Goal: Task Accomplishment & Management: Use online tool/utility

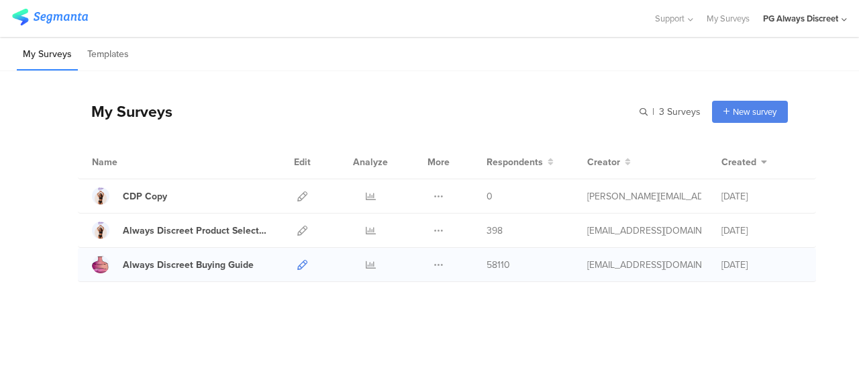
click at [298, 264] on icon at bounding box center [302, 265] width 10 height 10
click at [309, 236] on div at bounding box center [302, 230] width 29 height 34
click at [301, 231] on icon at bounding box center [302, 230] width 10 height 10
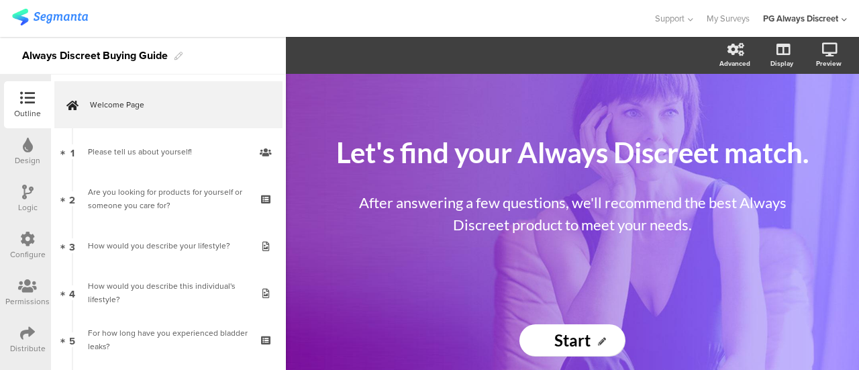
click at [17, 238] on div "Configure" at bounding box center [27, 245] width 47 height 47
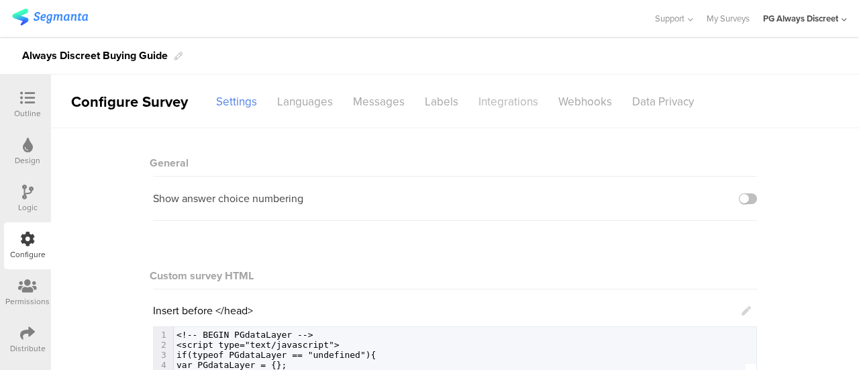
click at [517, 90] on div "Integrations" at bounding box center [508, 101] width 80 height 23
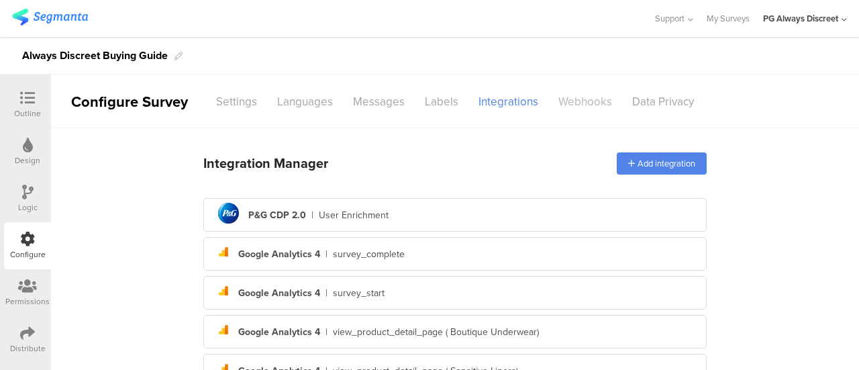
click at [574, 99] on div "Webhooks" at bounding box center [585, 101] width 74 height 23
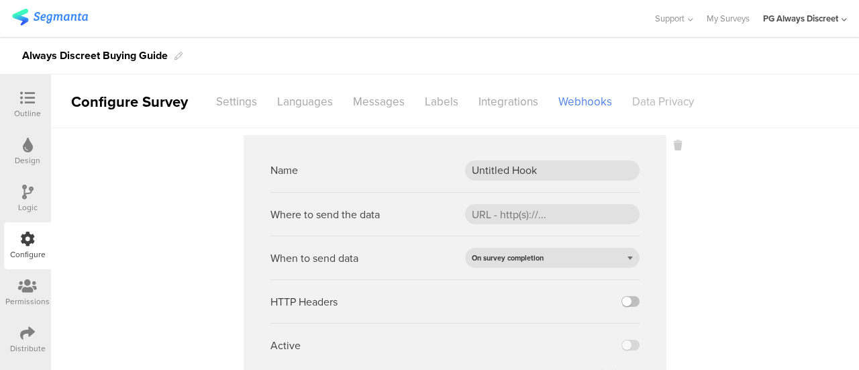
click at [633, 94] on div "Data Privacy" at bounding box center [663, 101] width 82 height 23
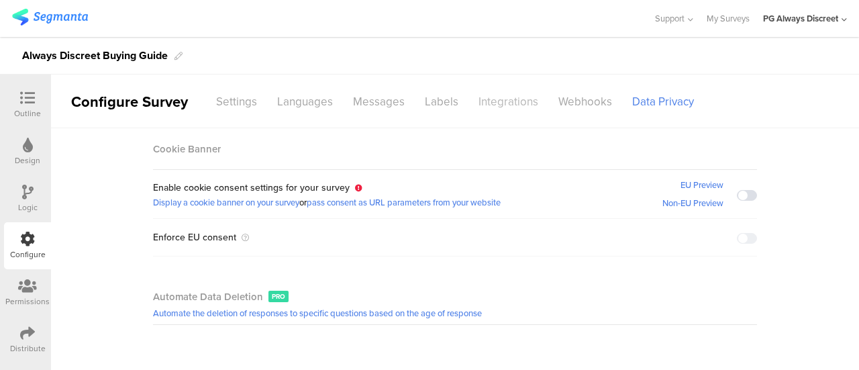
click at [506, 105] on div "Integrations" at bounding box center [508, 101] width 80 height 23
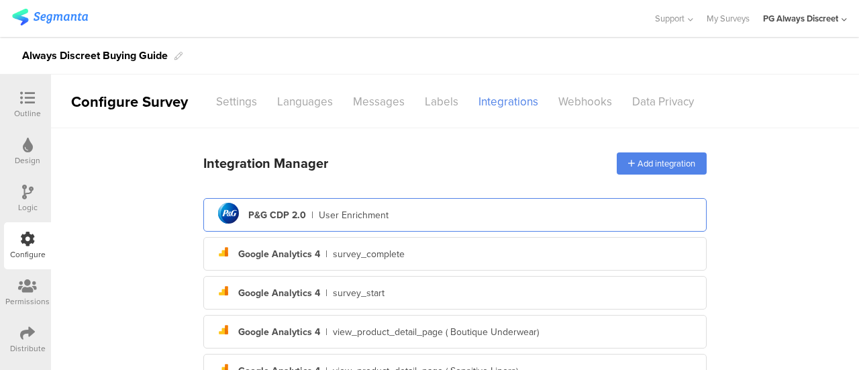
click at [399, 215] on div "pg logo P&G CDP 2.0 | User Enrichment" at bounding box center [455, 215] width 482 height 33
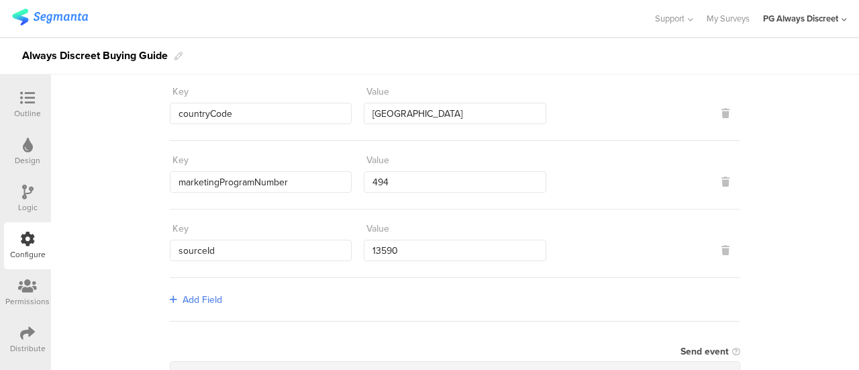
scroll to position [134, 0]
drag, startPoint x: 285, startPoint y: 250, endPoint x: 155, endPoint y: 242, distance: 129.8
drag, startPoint x: 405, startPoint y: 246, endPoint x: 358, endPoint y: 251, distance: 47.3
click at [358, 251] on div "Key sourceId Value 13590" at bounding box center [455, 239] width 570 height 44
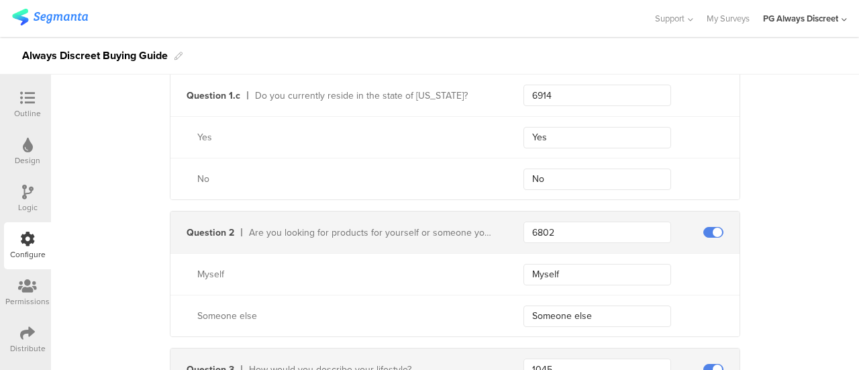
scroll to position [1074, 0]
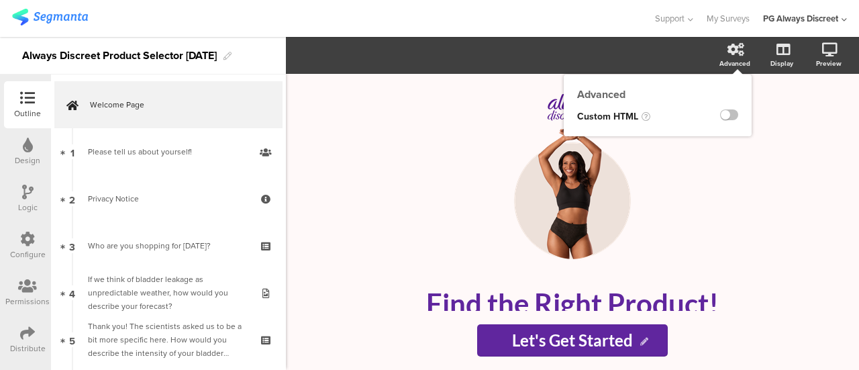
click at [742, 50] on icon at bounding box center [735, 49] width 17 height 13
click at [9, 239] on div "Configure" at bounding box center [27, 245] width 47 height 47
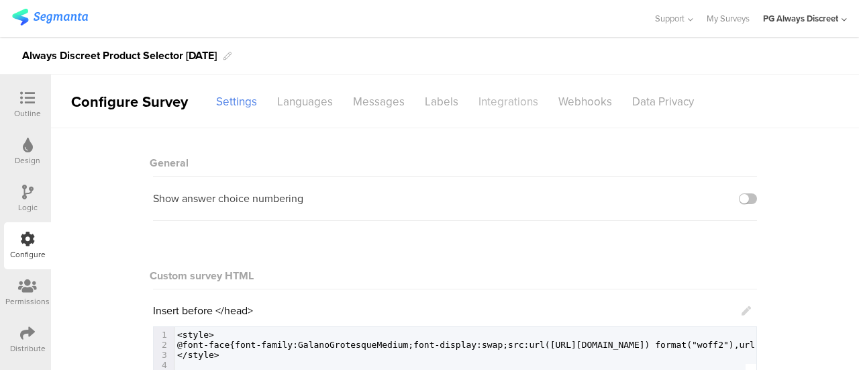
click at [505, 92] on div "Integrations" at bounding box center [508, 101] width 80 height 23
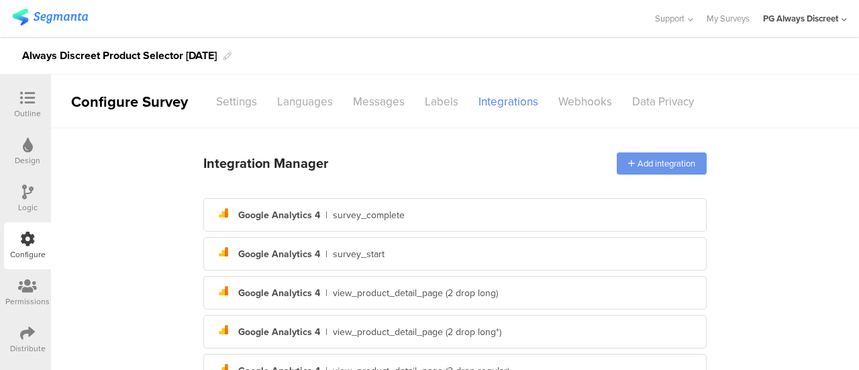
click at [647, 166] on div "Add integration" at bounding box center [662, 163] width 90 height 22
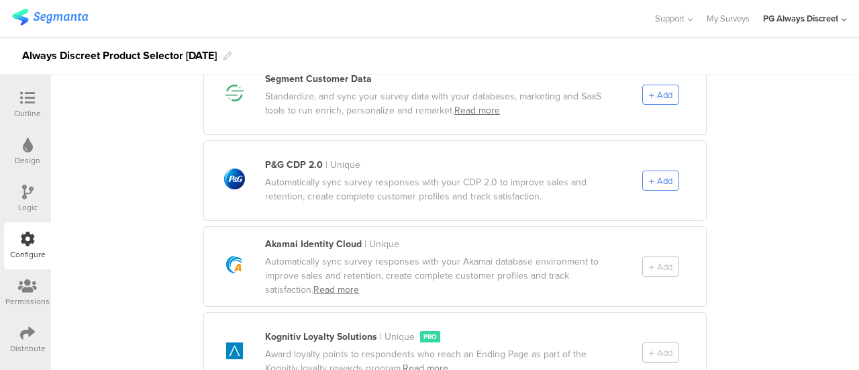
scroll to position [805, 0]
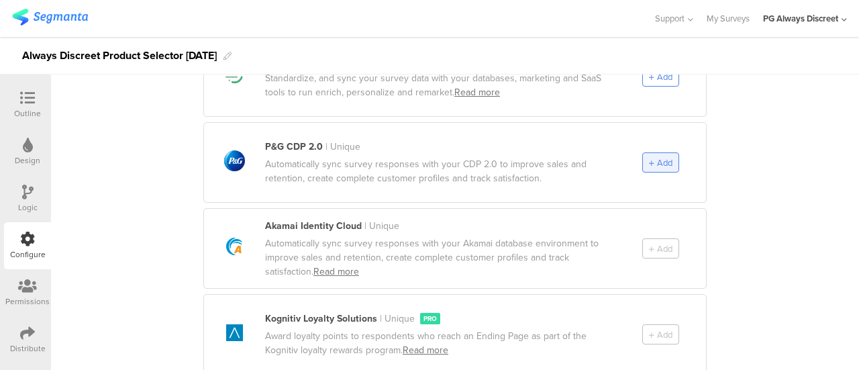
click at [657, 156] on span "Add" at bounding box center [664, 162] width 15 height 13
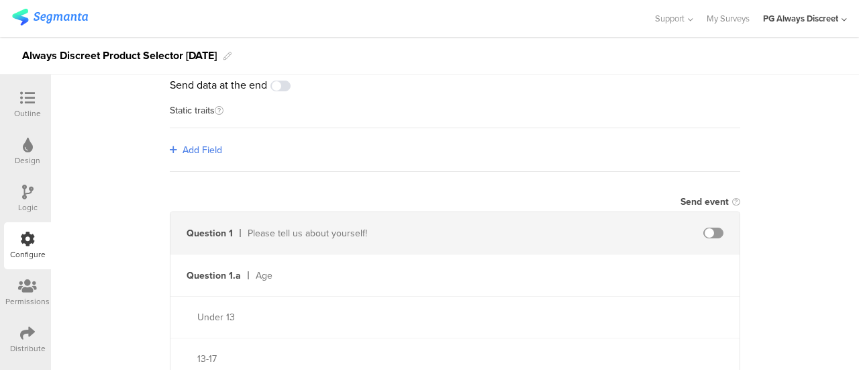
scroll to position [0, 0]
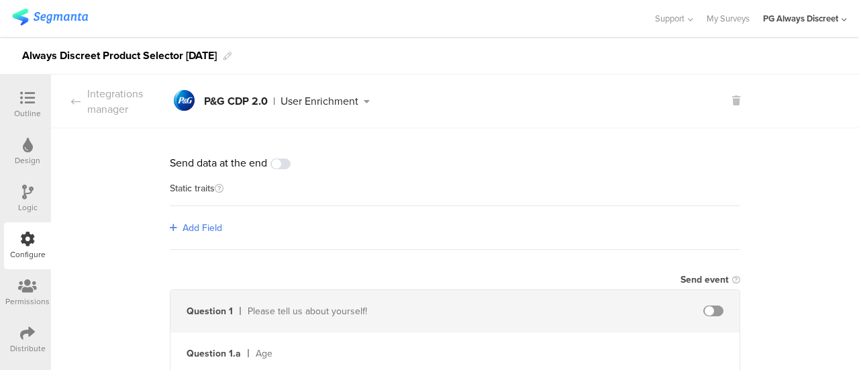
click at [360, 100] on icon at bounding box center [366, 101] width 17 height 9
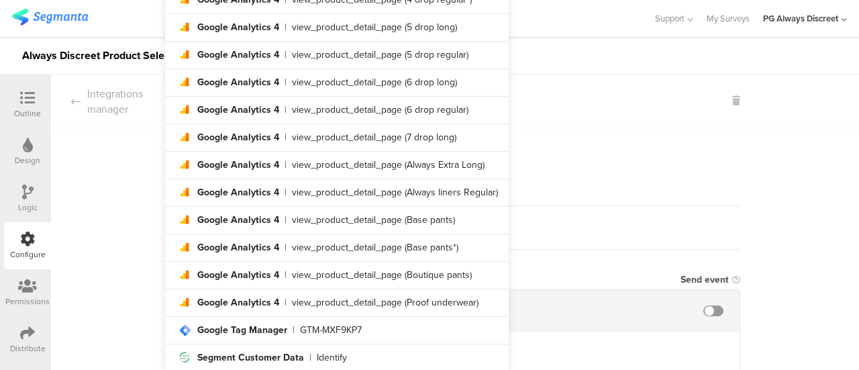
click at [591, 117] on section "Integrations manager pg logo P&G CDP 2.0 | User Enrichment" at bounding box center [455, 101] width 808 height 54
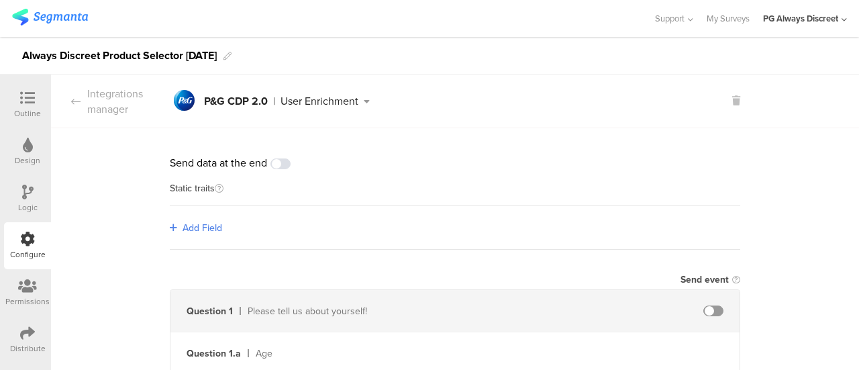
click at [175, 228] on link "Add Field" at bounding box center [196, 228] width 52 height 14
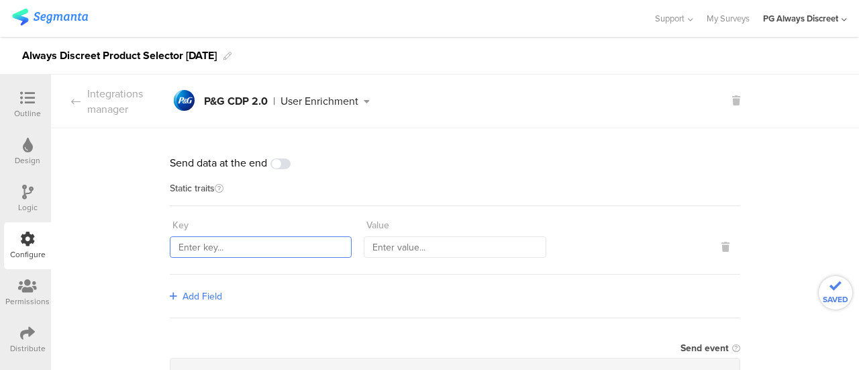
click at [216, 244] on input "text" at bounding box center [261, 246] width 182 height 21
type input "countryCode"
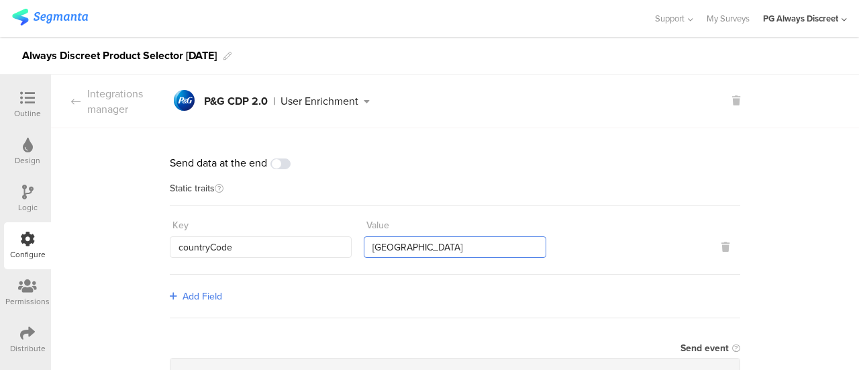
type input "[GEOGRAPHIC_DATA]"
click at [180, 304] on div "Add Field" at bounding box center [455, 296] width 570 height 44
click at [170, 299] on icon at bounding box center [173, 295] width 7 height 9
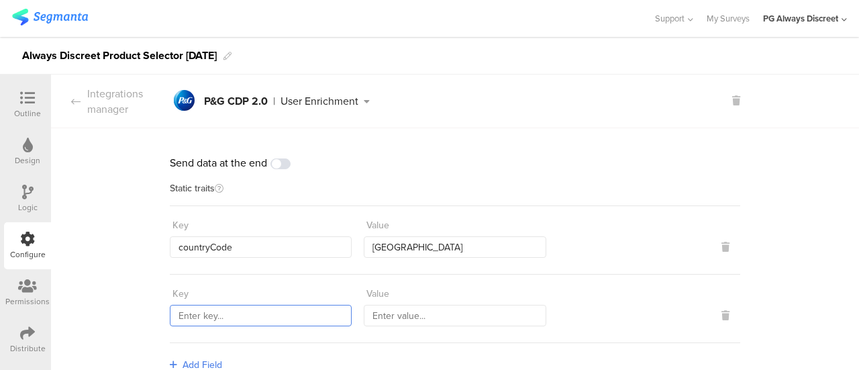
click at [207, 315] on input "text" at bounding box center [261, 315] width 182 height 21
type input "markerktingProgramNumber"
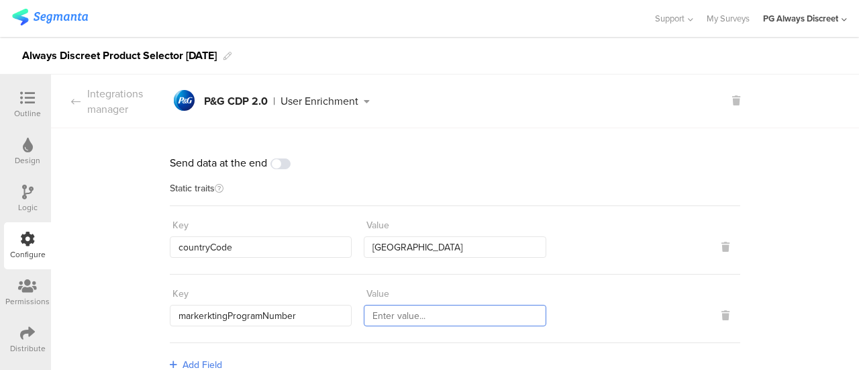
click at [503, 305] on input "text" at bounding box center [455, 315] width 182 height 21
type input "494"
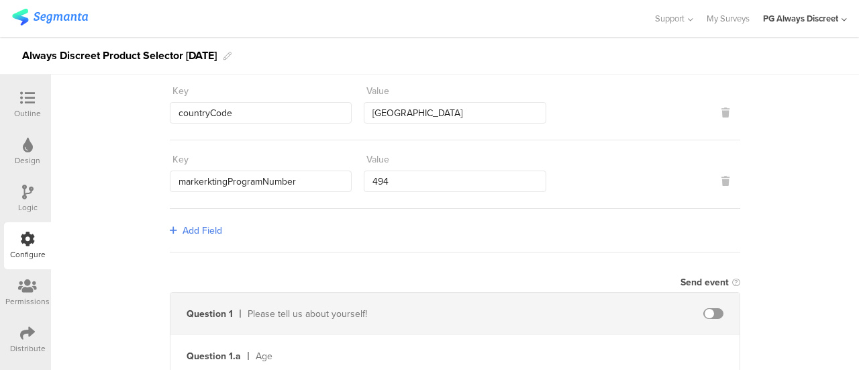
click at [196, 223] on span "Add Field" at bounding box center [203, 230] width 40 height 14
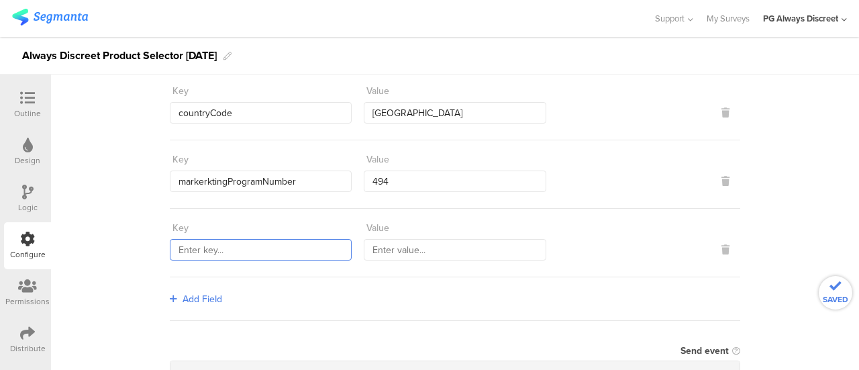
click at [201, 247] on input "text" at bounding box center [261, 249] width 182 height 21
paste input "sourceId"
type input "sourceId"
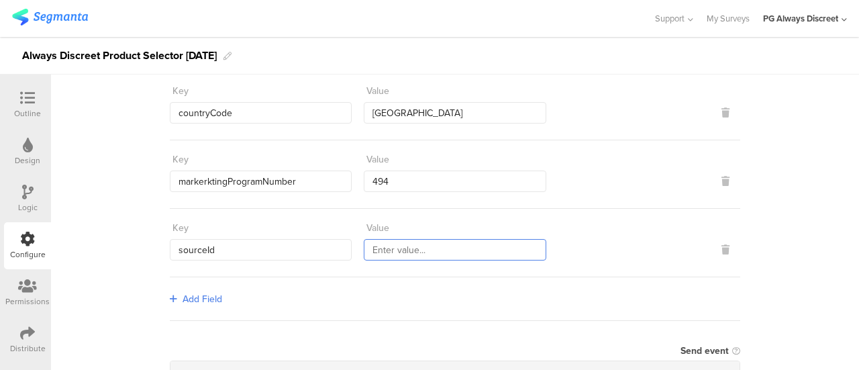
click at [415, 246] on input "text" at bounding box center [455, 249] width 182 height 21
paste input "13590"
type input "13590"
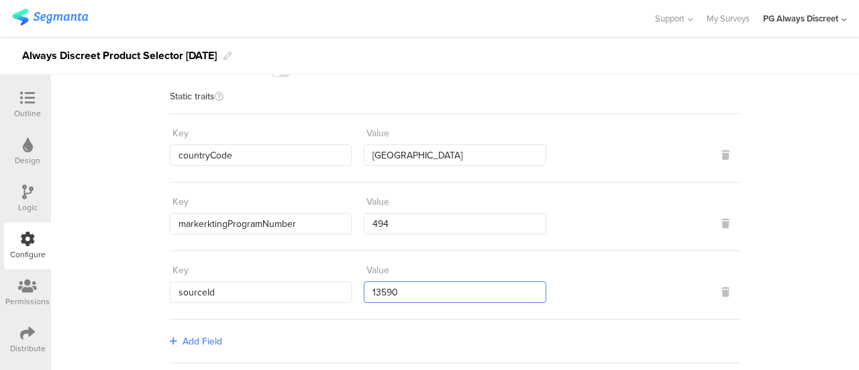
scroll to position [0, 0]
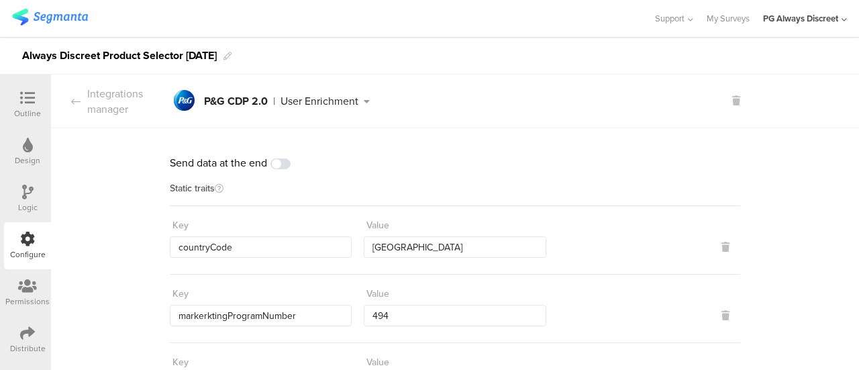
click at [277, 162] on span at bounding box center [280, 163] width 20 height 11
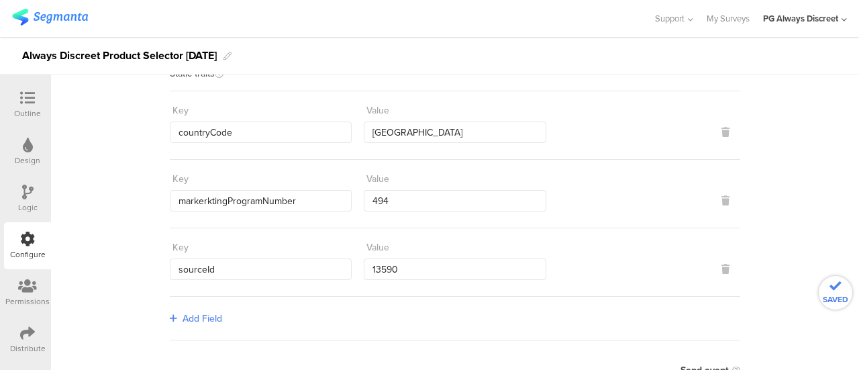
scroll to position [336, 0]
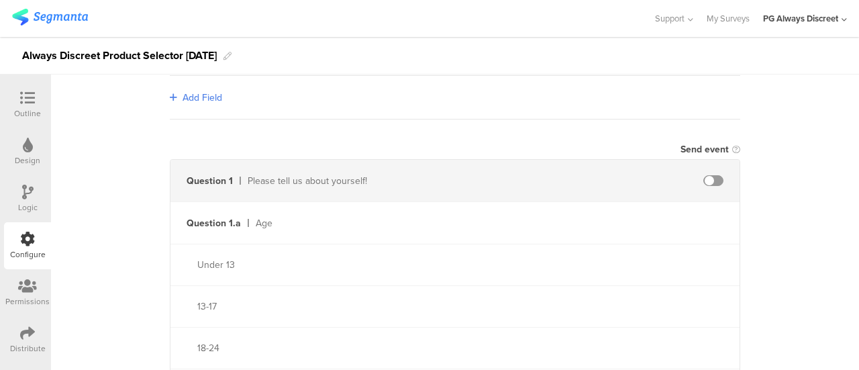
click at [708, 178] on span at bounding box center [713, 180] width 20 height 11
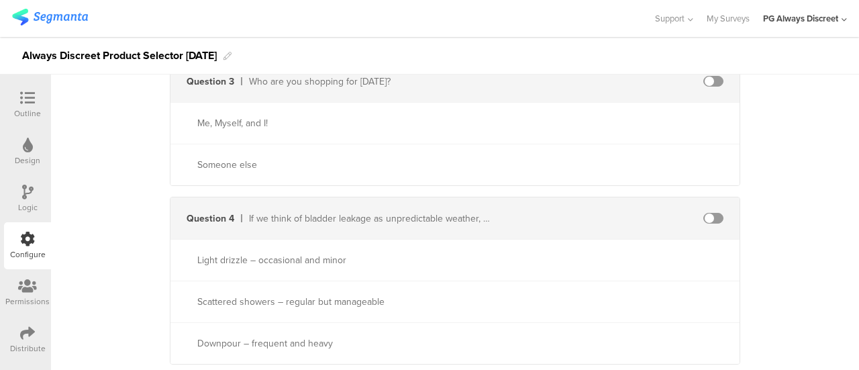
scroll to position [940, 0]
